Goal: Task Accomplishment & Management: Manage account settings

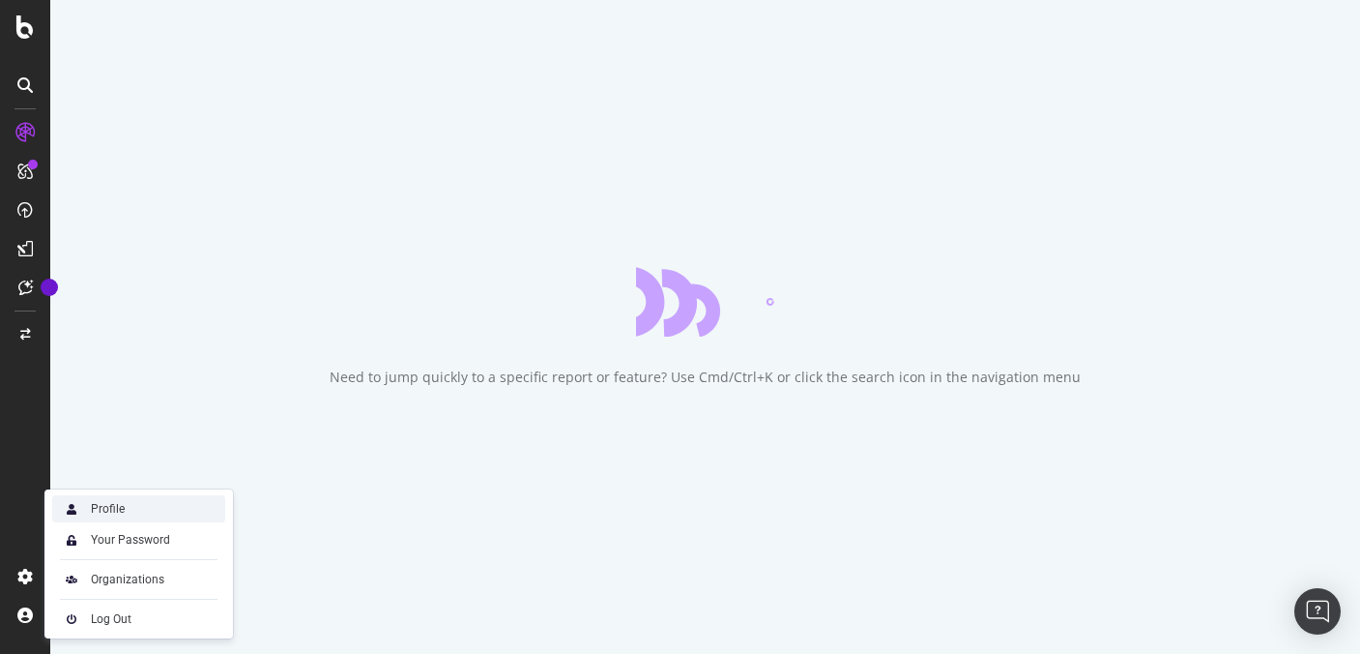
click at [99, 507] on div "Profile" at bounding box center [108, 508] width 34 height 15
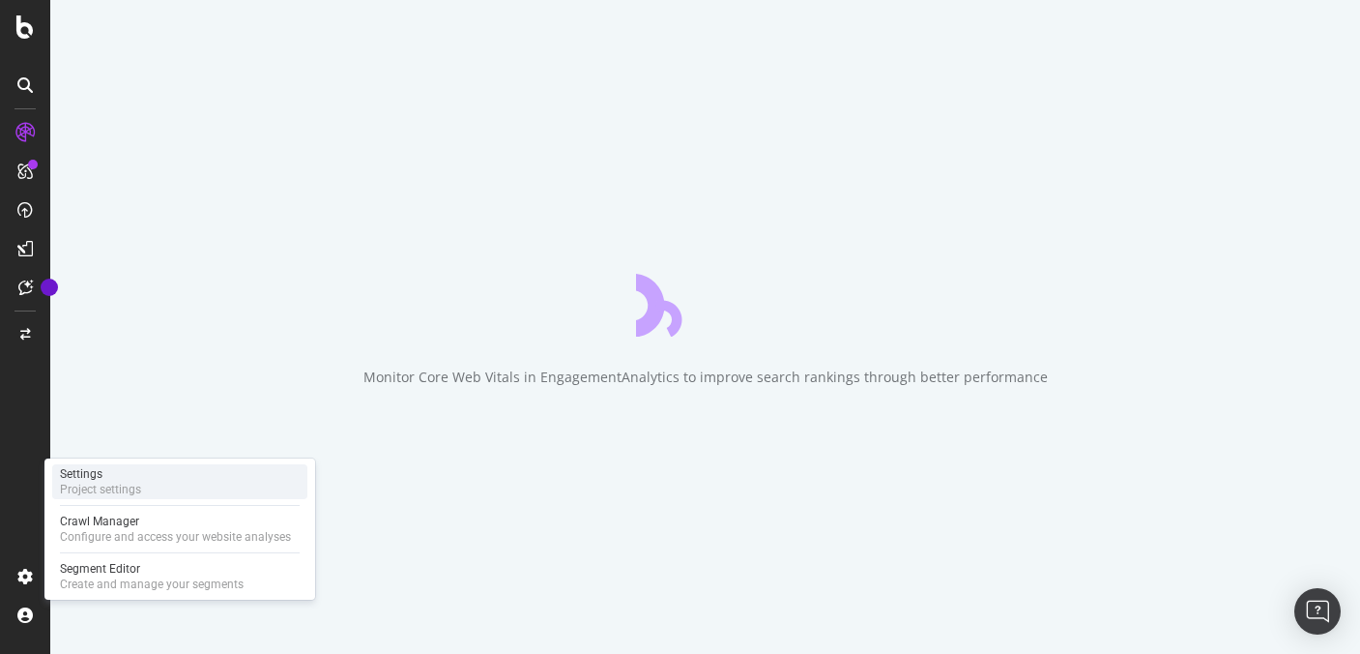
click at [106, 481] on div "Settings" at bounding box center [100, 473] width 81 height 15
